Goal: Transaction & Acquisition: Purchase product/service

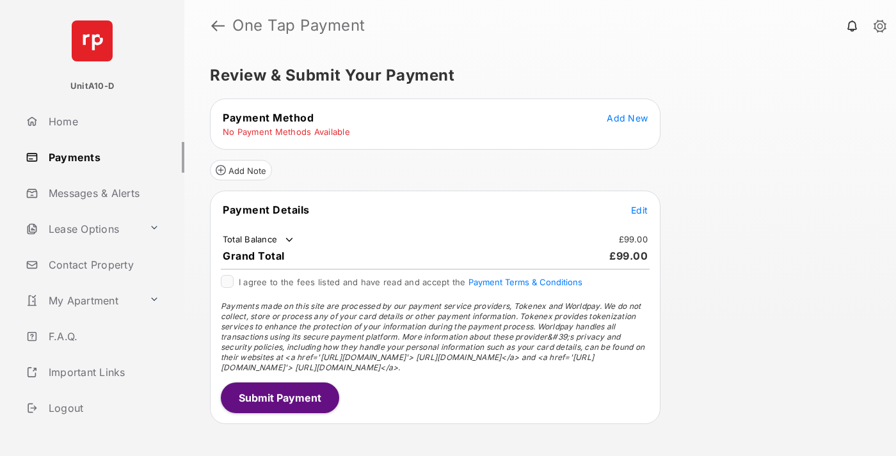
click at [627, 118] on span "Add New" at bounding box center [627, 118] width 41 height 11
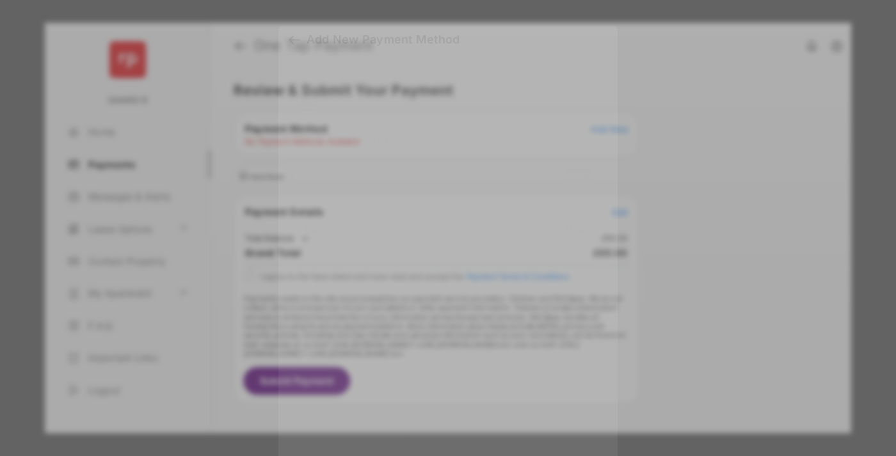
click at [445, 227] on div "BACS Direct Debit" at bounding box center [448, 231] width 287 height 24
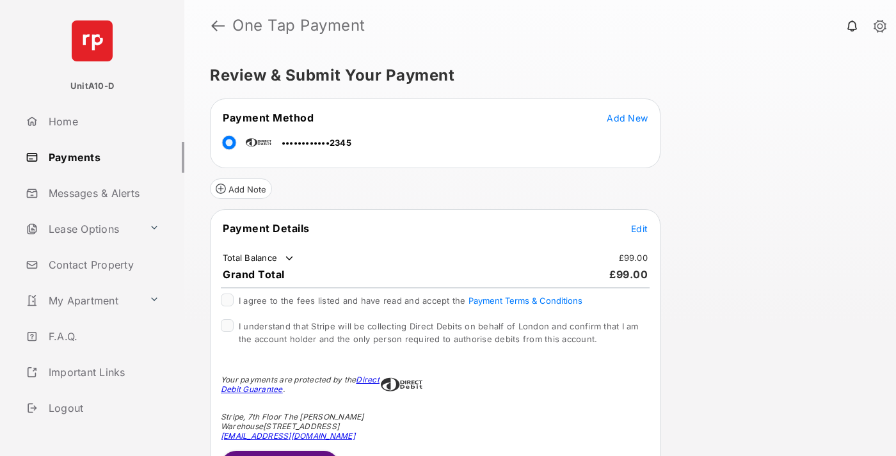
click at [639, 228] on span "Edit" at bounding box center [639, 228] width 17 height 11
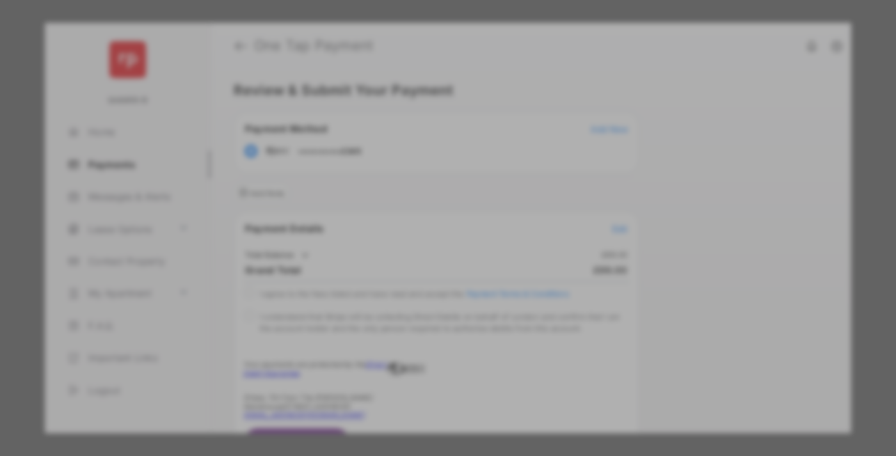
click at [424, 252] on div "Other Amount" at bounding box center [424, 258] width 207 height 22
type input "***"
click at [405, 341] on button "Save" at bounding box center [405, 338] width 64 height 31
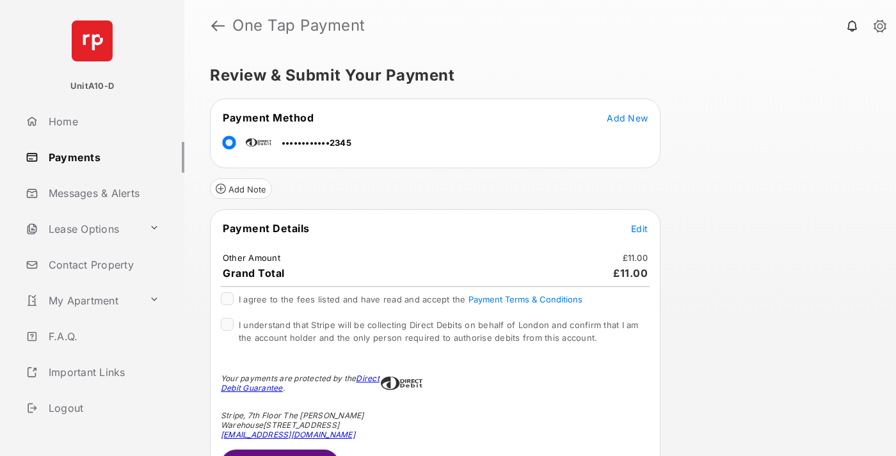
click at [639, 228] on span "Edit" at bounding box center [639, 228] width 17 height 11
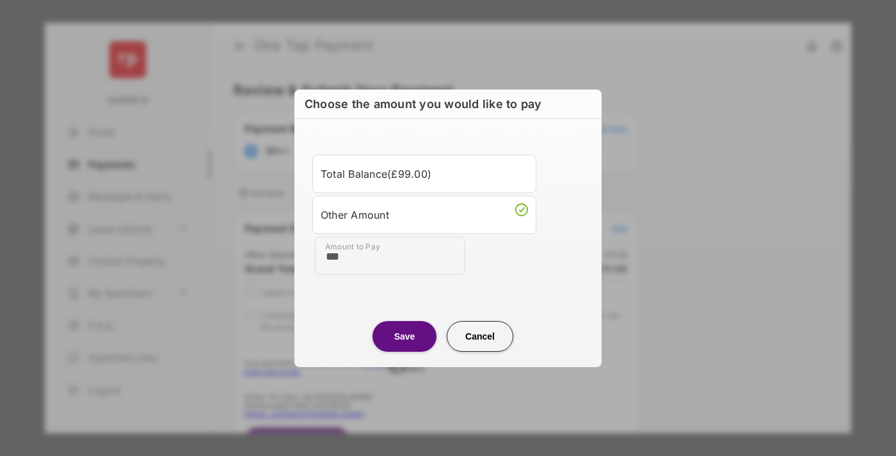
click at [405, 336] on button "Save" at bounding box center [405, 336] width 64 height 31
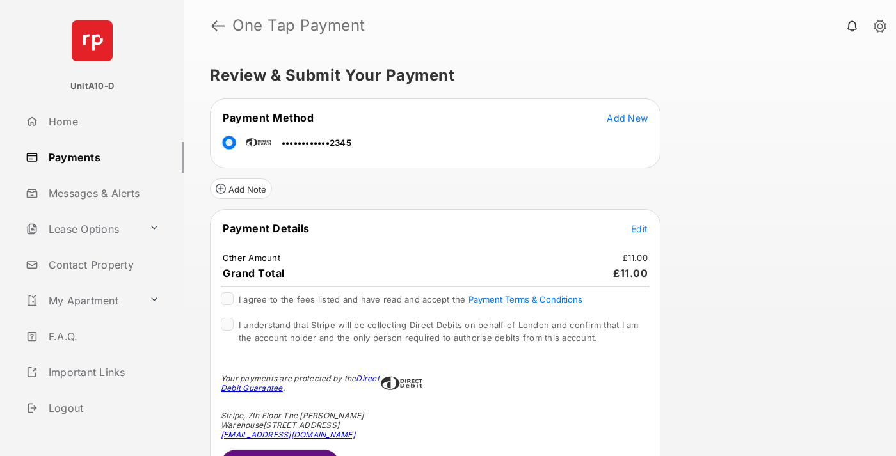
click at [279, 453] on button "Submit Payment" at bounding box center [280, 465] width 118 height 31
